Goal: Transaction & Acquisition: Book appointment/travel/reservation

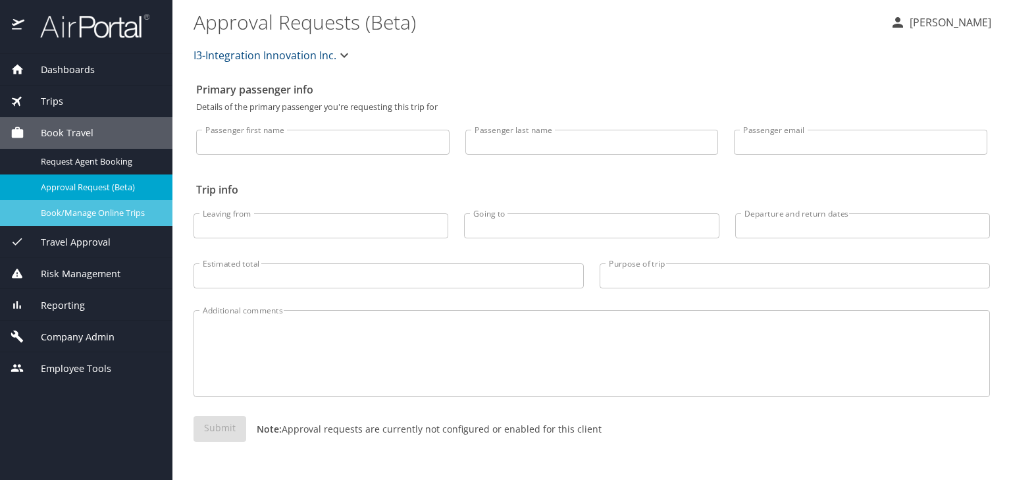
click at [126, 211] on span "Book/Manage Online Trips" at bounding box center [99, 213] width 116 height 13
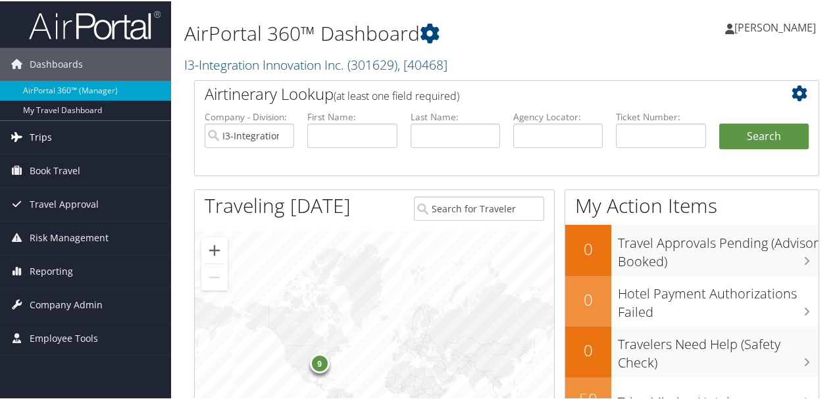
click at [78, 136] on link "Trips" at bounding box center [85, 136] width 171 height 33
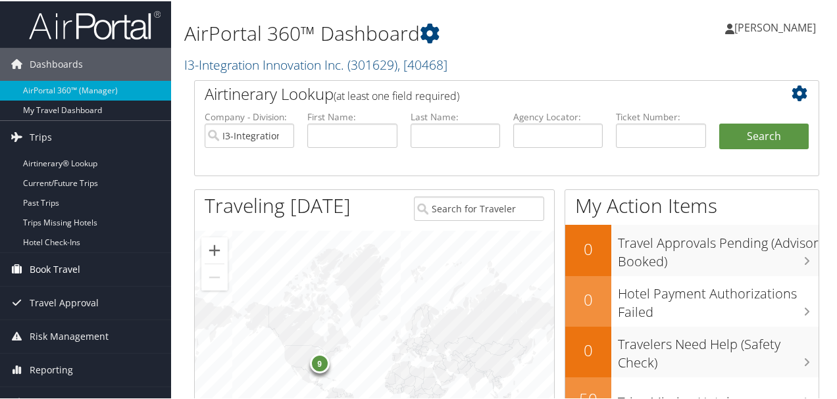
click at [79, 261] on span "Book Travel" at bounding box center [55, 268] width 51 height 33
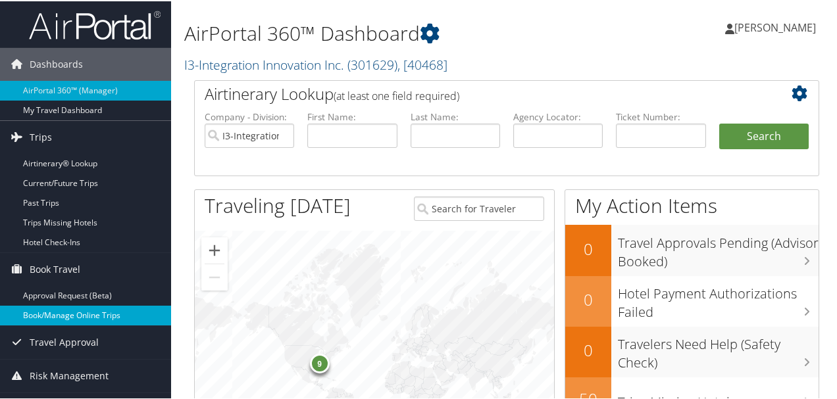
click at [83, 309] on link "Book/Manage Online Trips" at bounding box center [85, 315] width 171 height 20
